Goal: Check status: Check status

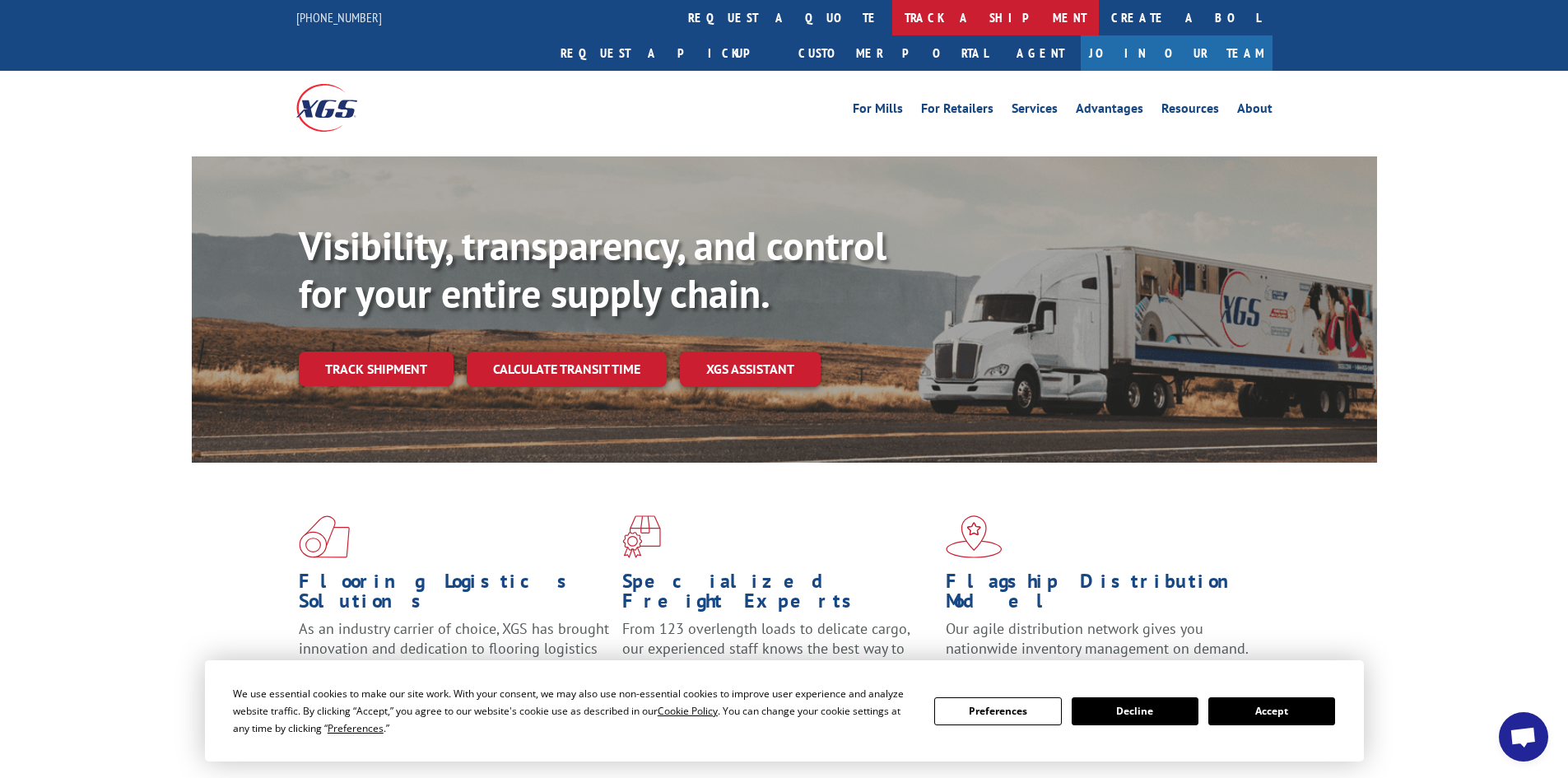
click at [892, 14] on link "track a shipment" at bounding box center [995, 18] width 206 height 35
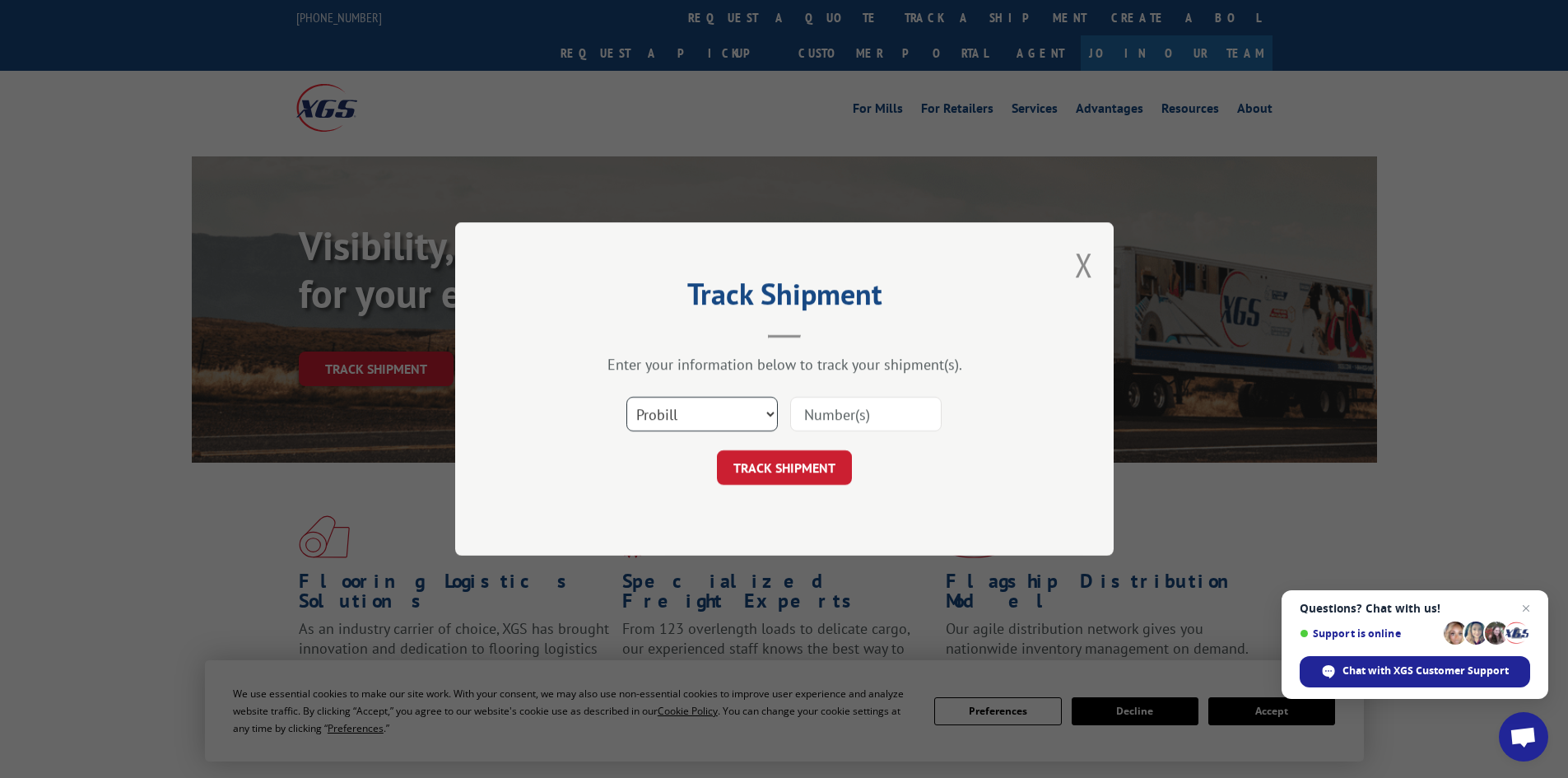
click at [700, 423] on select "Select category... Probill BOL PO" at bounding box center [702, 414] width 152 height 35
click at [626, 397] on select "Select category... Probill BOL PO" at bounding box center [702, 414] width 152 height 35
click at [816, 419] on input at bounding box center [866, 414] width 152 height 35
click at [674, 420] on select "Select category... Probill BOL PO" at bounding box center [702, 414] width 152 height 35
select select "bol"
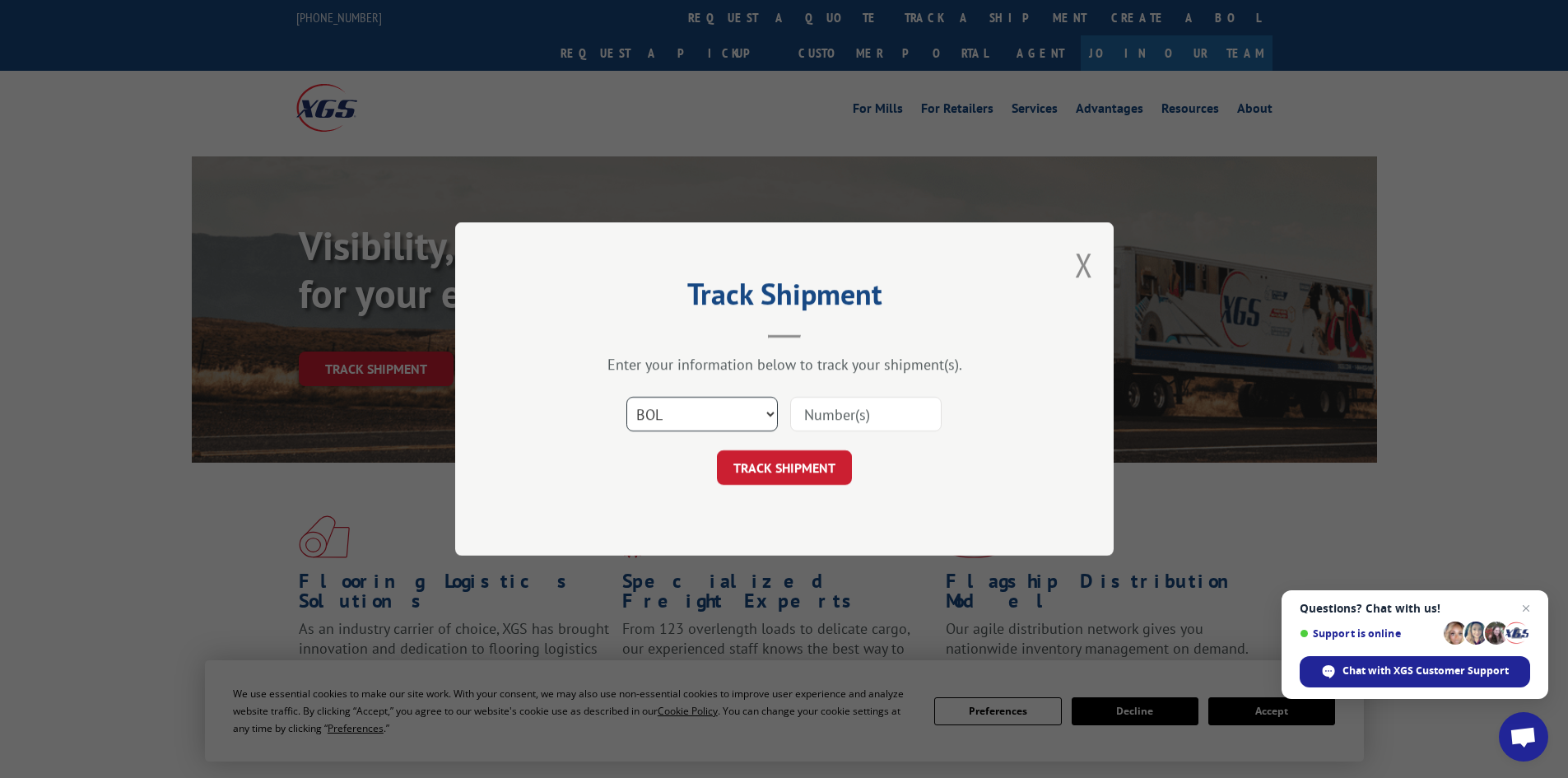
click at [626, 397] on select "Select category... Probill BOL PO" at bounding box center [702, 414] width 152 height 35
click at [828, 407] on input at bounding box center [866, 414] width 152 height 35
paste input "5463837"
type input "5463837"
click at [774, 474] on button "TRACK SHIPMENT" at bounding box center [784, 468] width 135 height 35
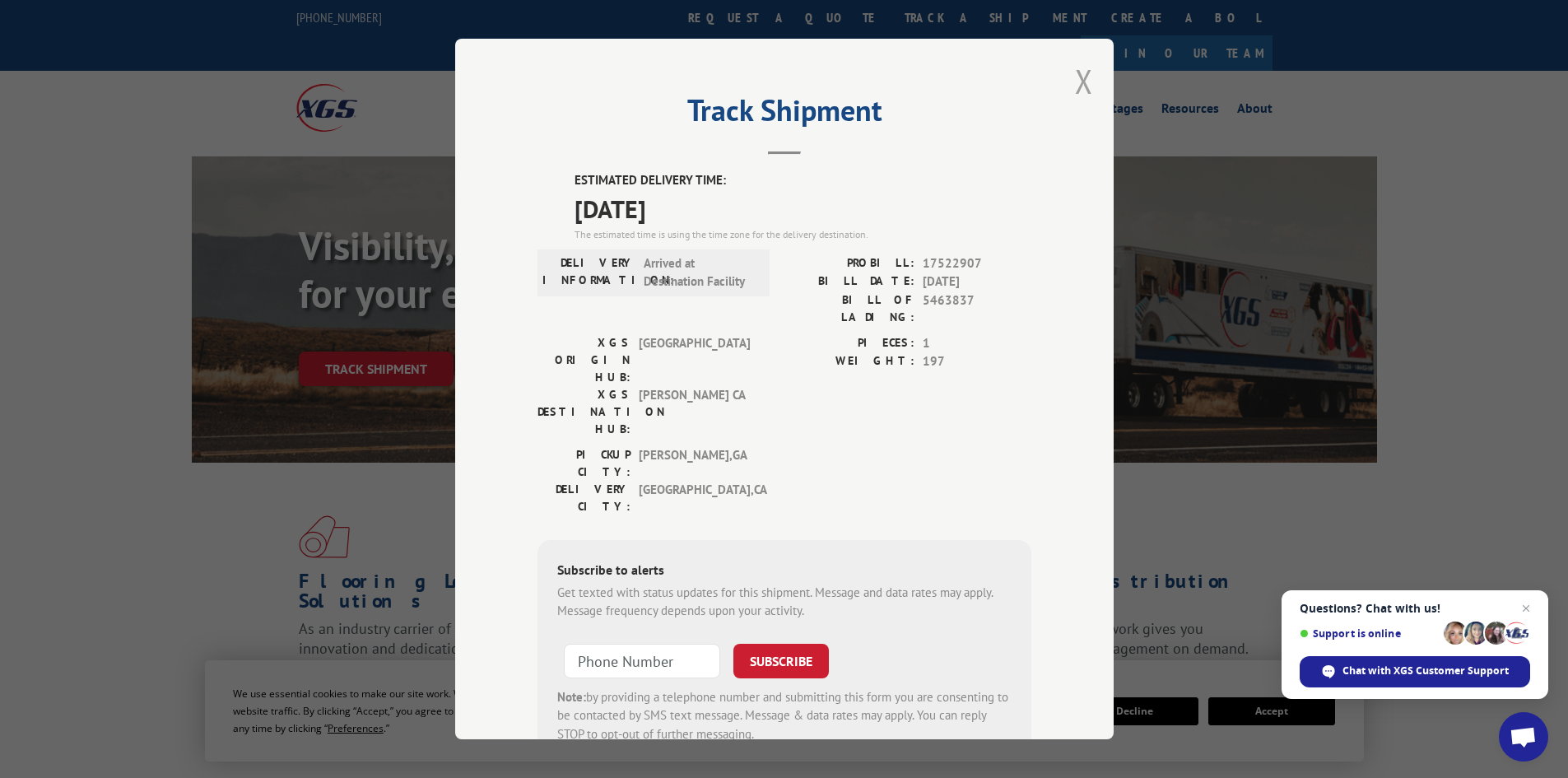
click at [1079, 83] on button "Close modal" at bounding box center [1084, 81] width 18 height 44
